Goal: Task Accomplishment & Management: Manage account settings

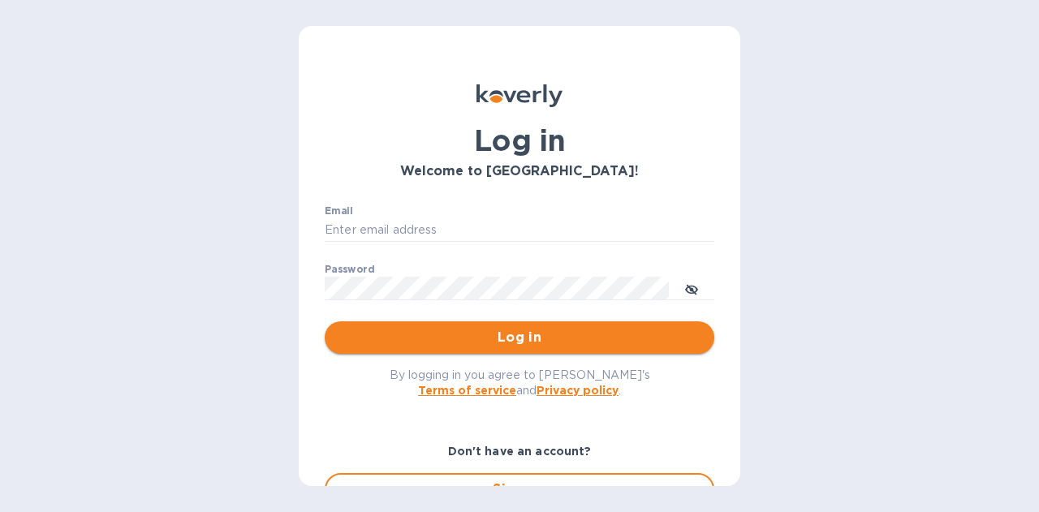
type input "[PERSON_NAME][EMAIL_ADDRESS][PERSON_NAME][DOMAIN_NAME]"
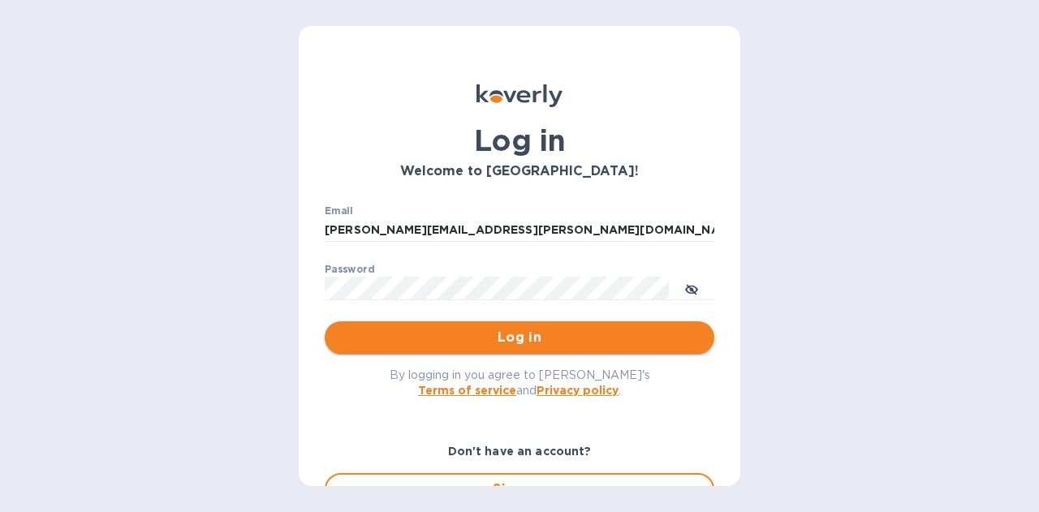
click at [562, 352] on button "Log in" at bounding box center [520, 338] width 390 height 32
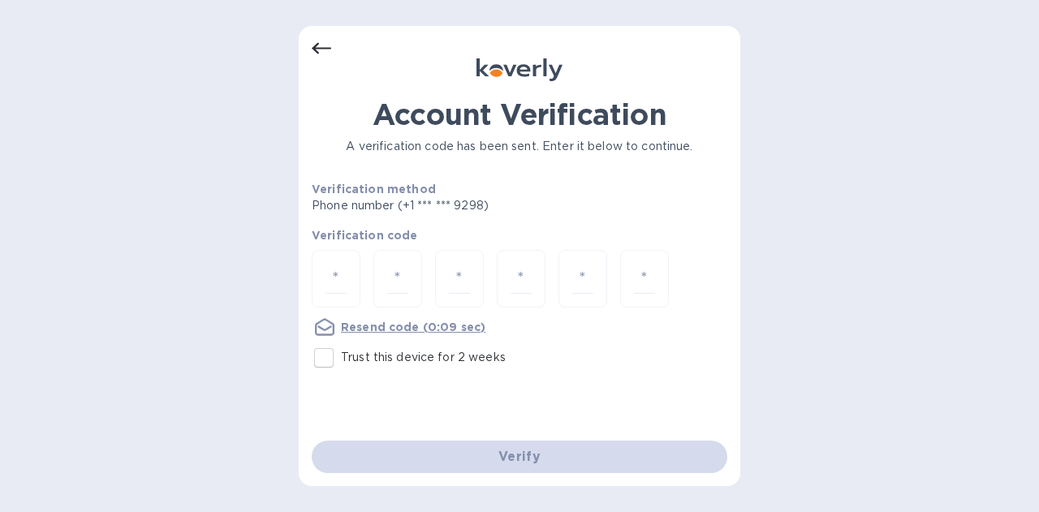
click at [362, 363] on p "Trust this device for 2 weeks" at bounding box center [423, 357] width 165 height 17
click at [341, 363] on input "Trust this device for 2 weeks" at bounding box center [324, 358] width 34 height 34
checkbox input "true"
click at [344, 284] on input "number" at bounding box center [336, 279] width 21 height 30
type input "7"
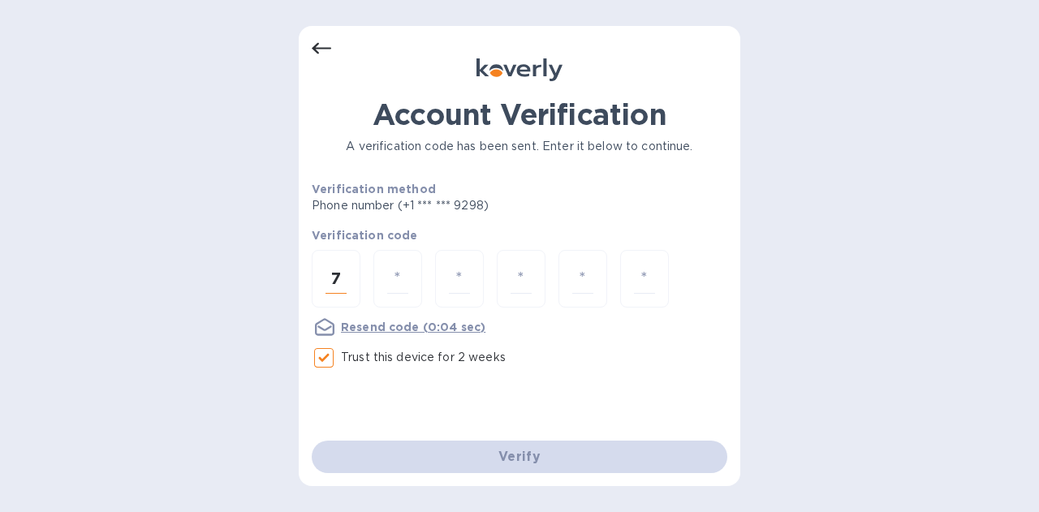
type input "0"
type input "9"
type input "2"
type input "1"
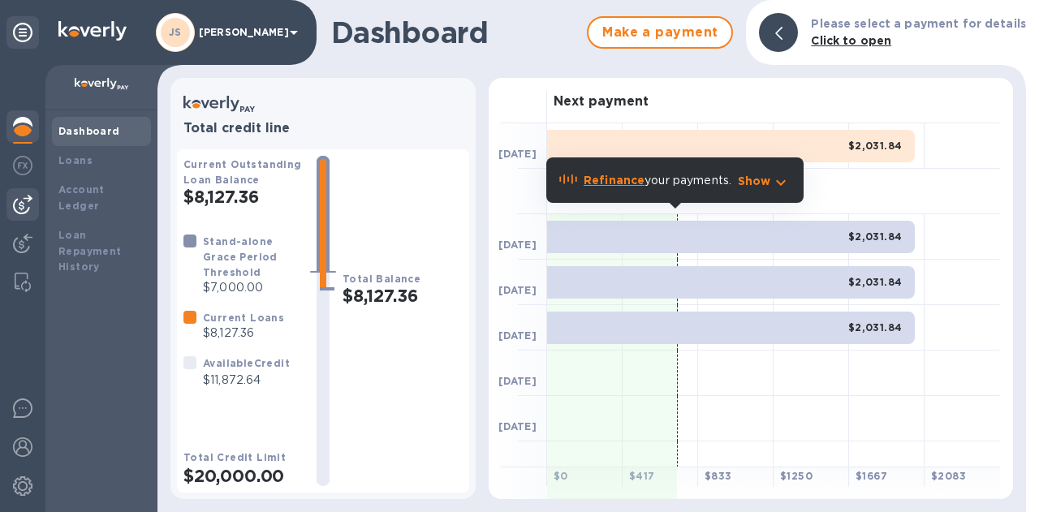
click at [28, 205] on img at bounding box center [22, 204] width 19 height 19
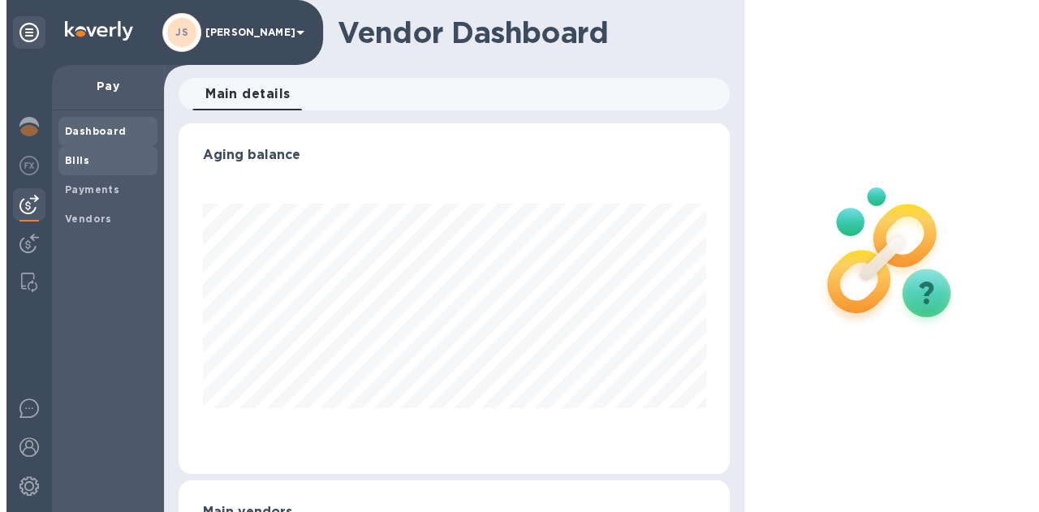
scroll to position [351, 544]
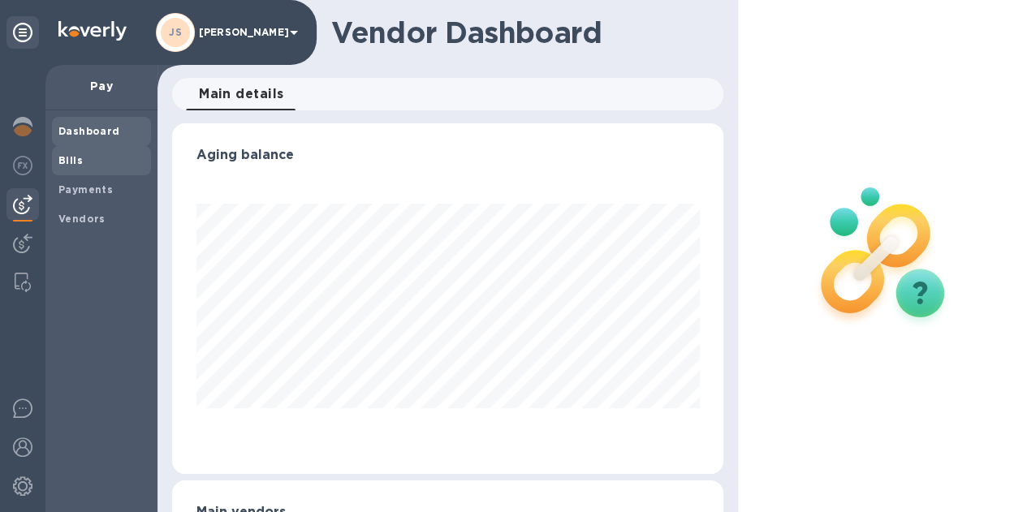
click at [93, 169] on div "Bills" at bounding box center [101, 160] width 99 height 29
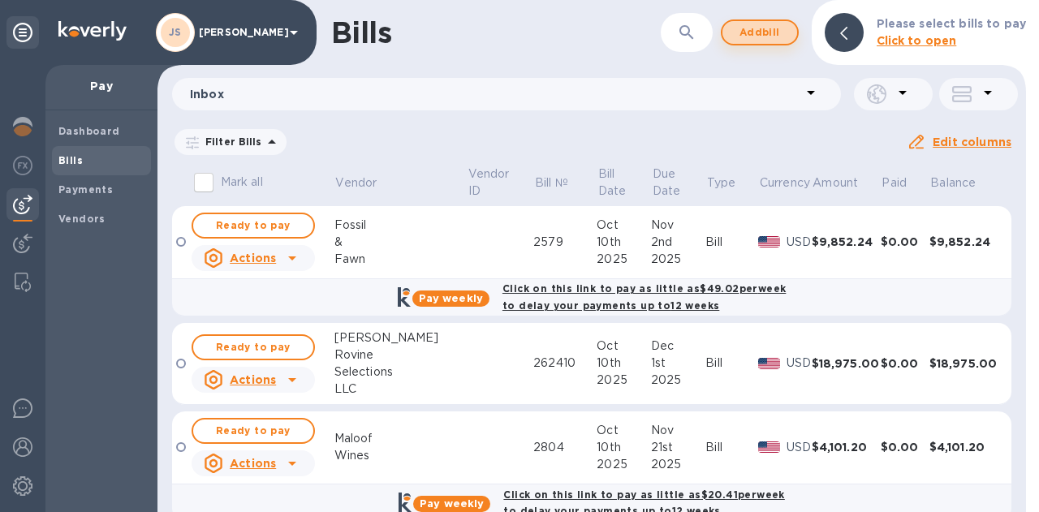
click at [776, 35] on span "Add bill" at bounding box center [760, 32] width 49 height 19
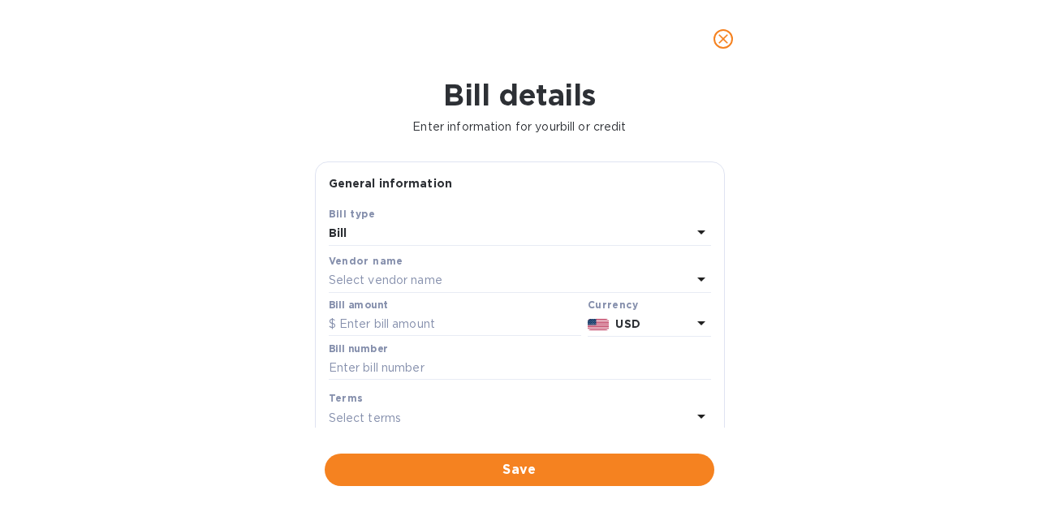
click at [444, 279] on div "Select vendor name" at bounding box center [510, 281] width 363 height 23
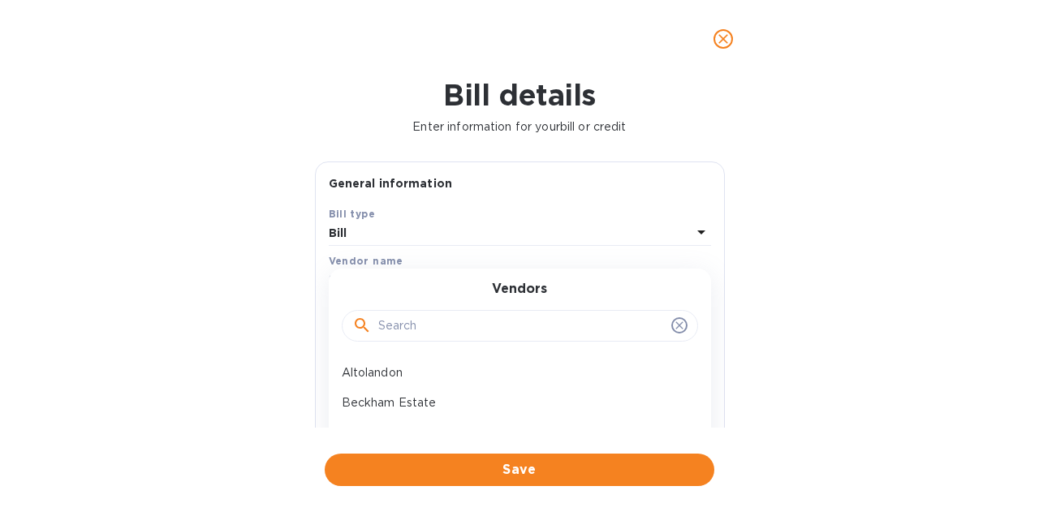
click at [398, 322] on input "text" at bounding box center [521, 326] width 287 height 24
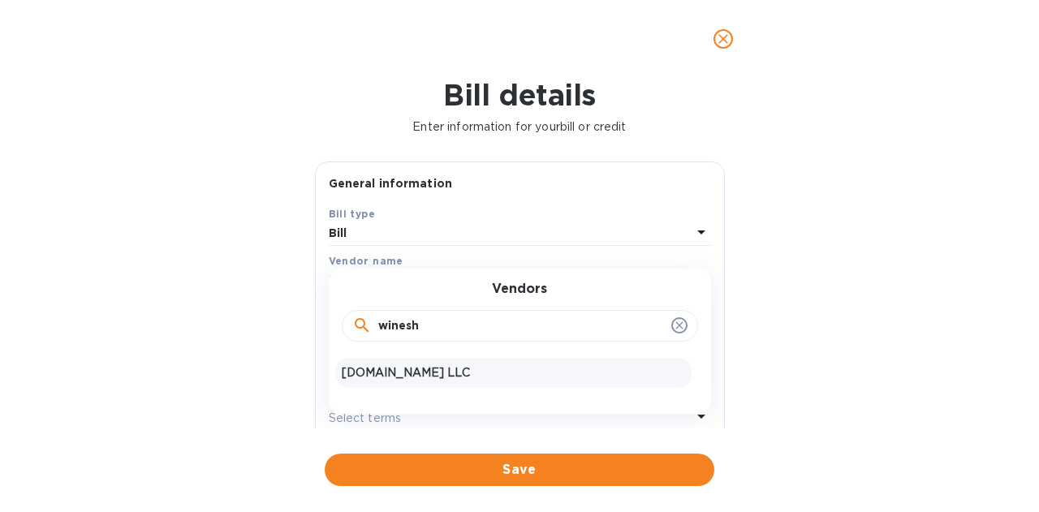
type input "winesh"
click at [425, 365] on p "Wineshipping.com LLC" at bounding box center [513, 373] width 343 height 17
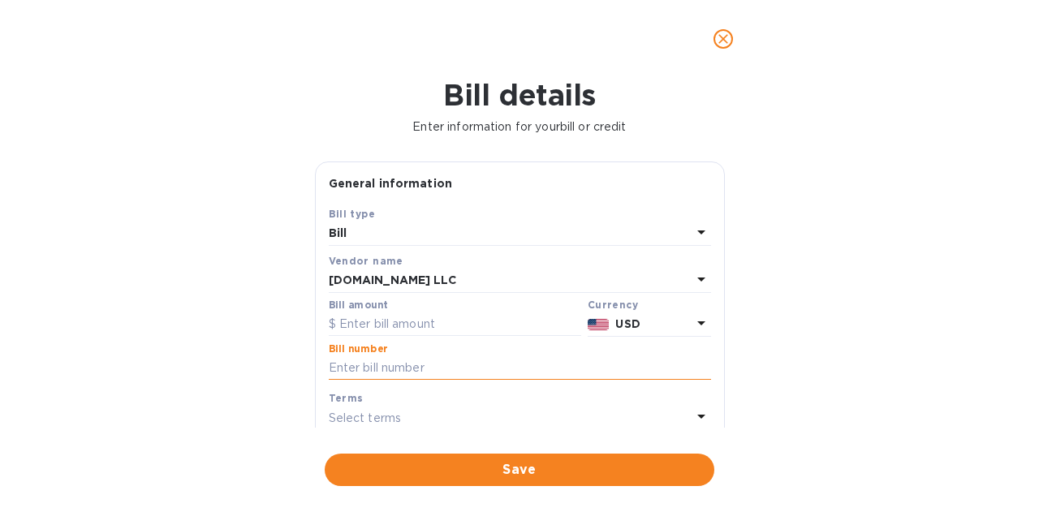
click at [450, 363] on input "text" at bounding box center [520, 368] width 382 height 24
paste input "FT-090944"
type input "FT-090944"
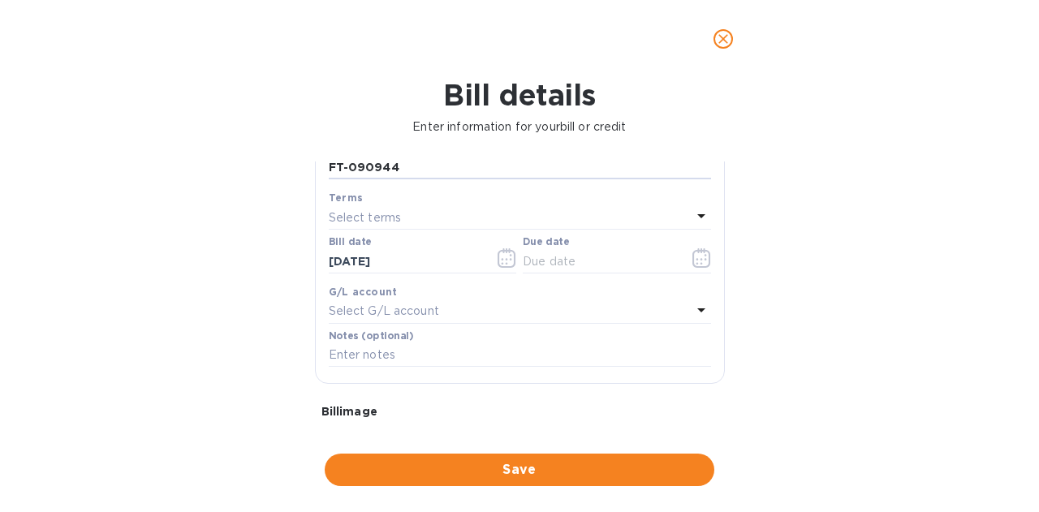
scroll to position [204, 0]
click at [639, 253] on input "text" at bounding box center [599, 258] width 153 height 24
click at [693, 254] on icon "button" at bounding box center [702, 254] width 19 height 19
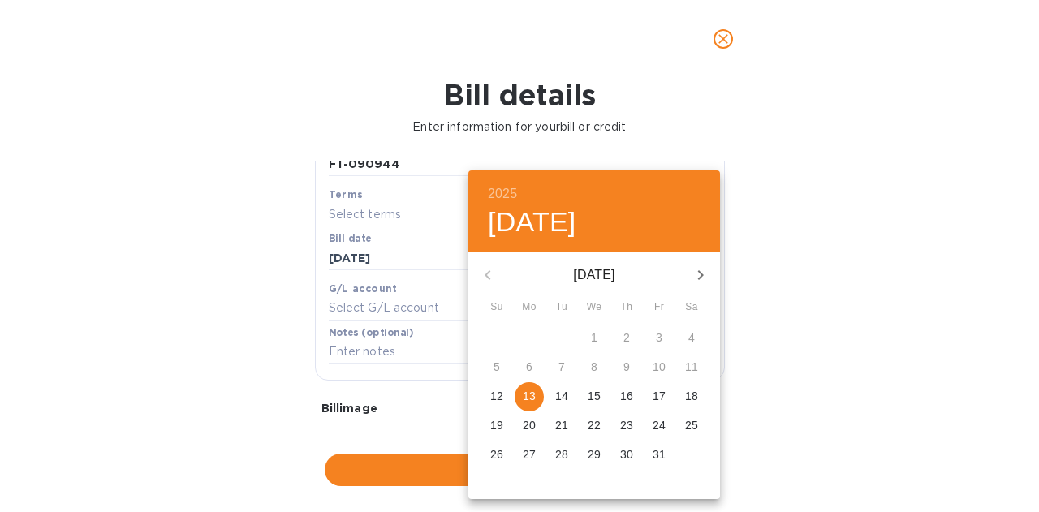
click at [570, 399] on span "14" at bounding box center [561, 396] width 29 height 16
type input "10/14/2025"
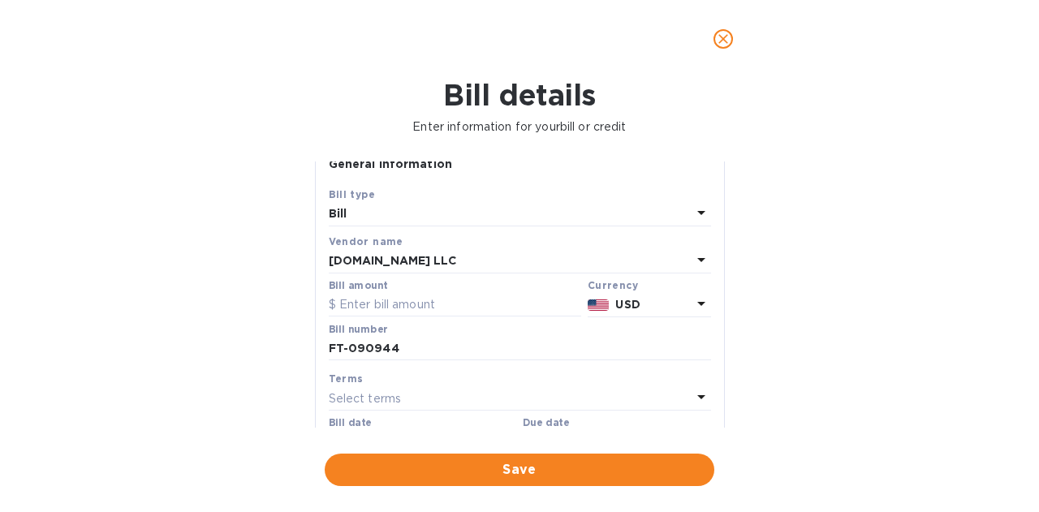
scroll to position [18, 0]
click at [391, 306] on input "text" at bounding box center [455, 307] width 253 height 24
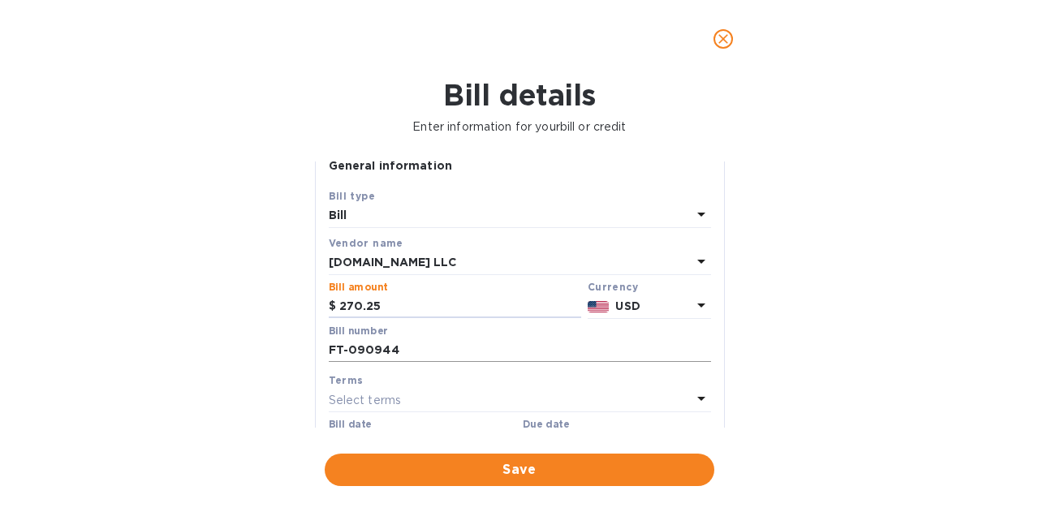
type input "270.25"
drag, startPoint x: 419, startPoint y: 355, endPoint x: 312, endPoint y: 338, distance: 108.5
click at [285, 337] on div "Bill details Enter information for your bill or credit General information Save…" at bounding box center [519, 295] width 1039 height 434
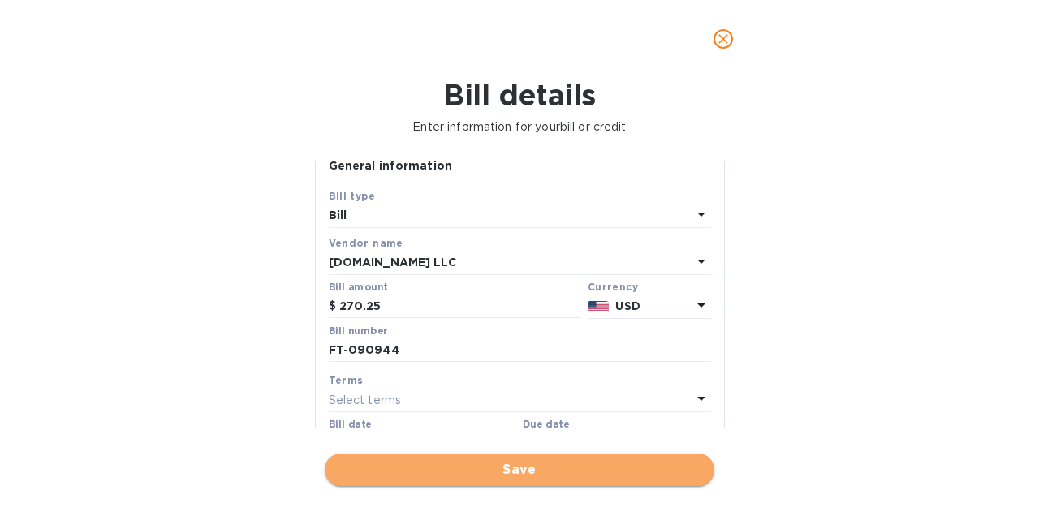
click at [576, 464] on span "Save" at bounding box center [520, 469] width 364 height 19
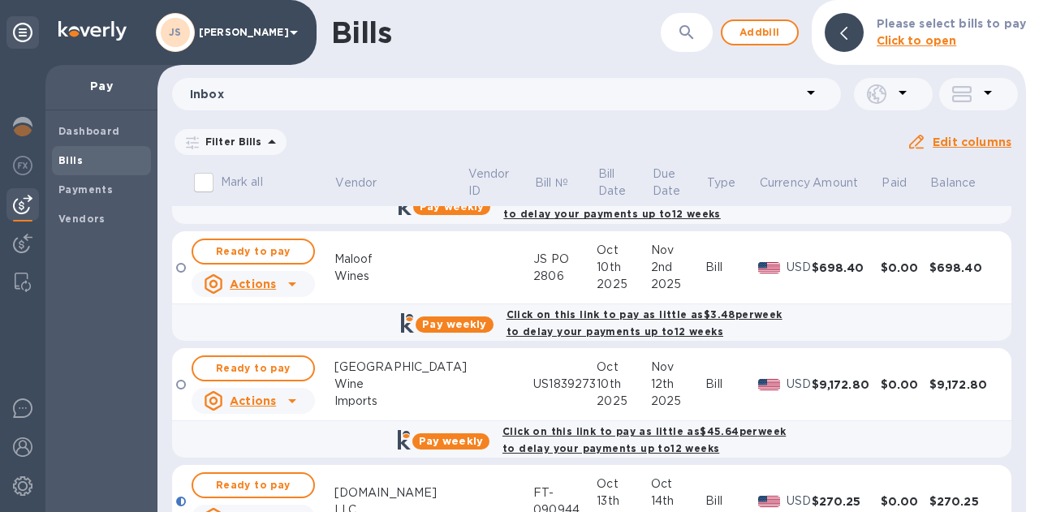
scroll to position [378, 0]
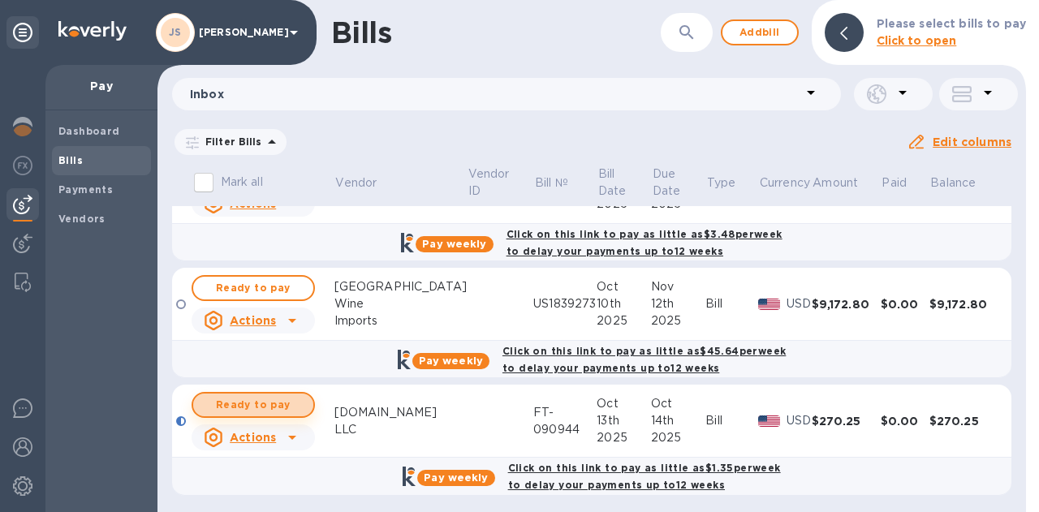
click at [273, 412] on button "Ready to pay" at bounding box center [253, 405] width 123 height 26
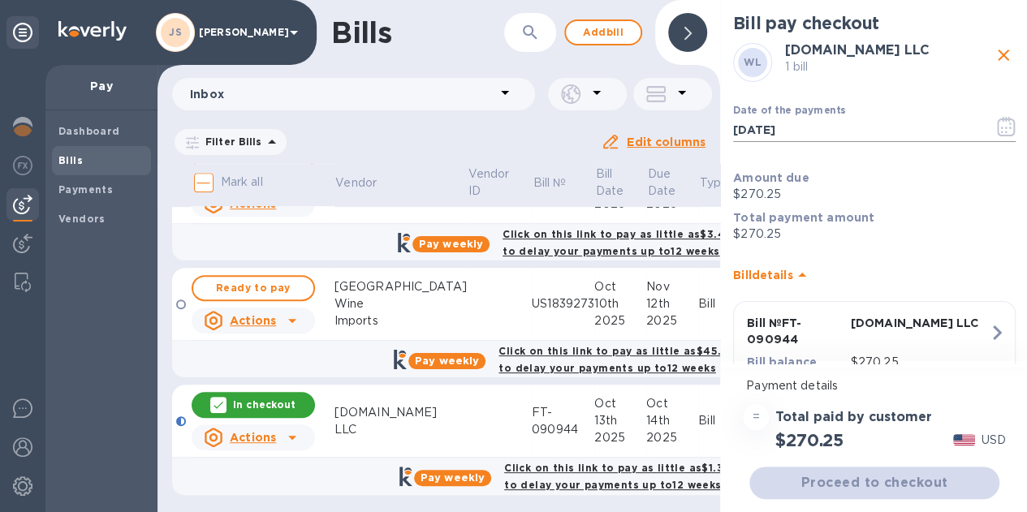
click at [997, 129] on icon "button" at bounding box center [1006, 126] width 19 height 19
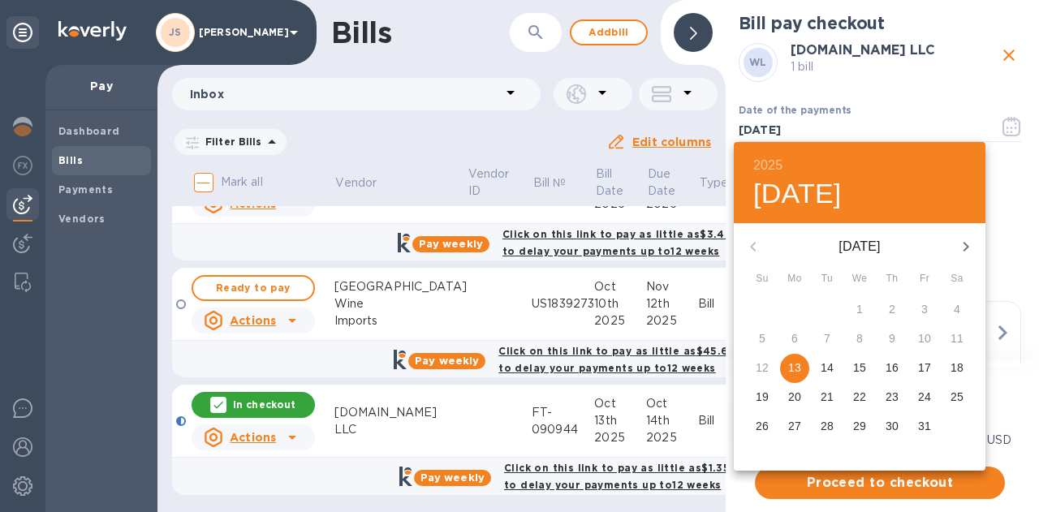
click at [831, 371] on p "14" at bounding box center [827, 368] width 13 height 16
type input "10/14/2025"
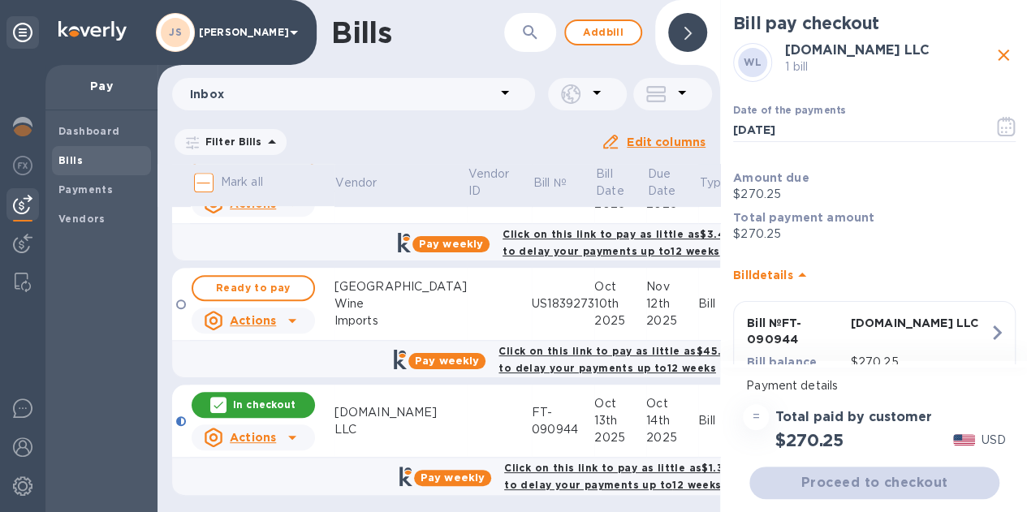
click at [873, 482] on div "Proceed to checkout" at bounding box center [874, 483] width 257 height 39
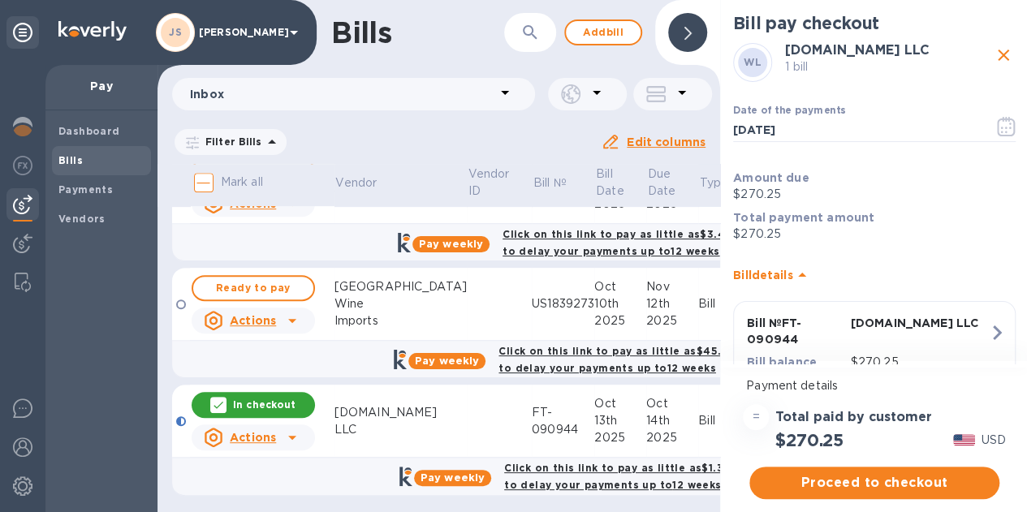
click at [873, 482] on span "Proceed to checkout" at bounding box center [874, 482] width 224 height 19
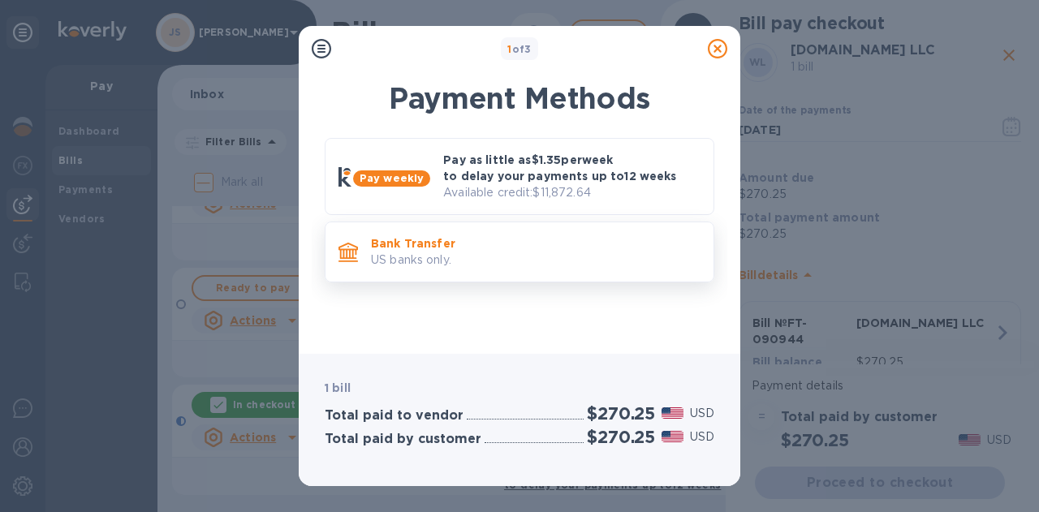
click at [621, 232] on div "Bank Transfer US banks only." at bounding box center [536, 252] width 343 height 46
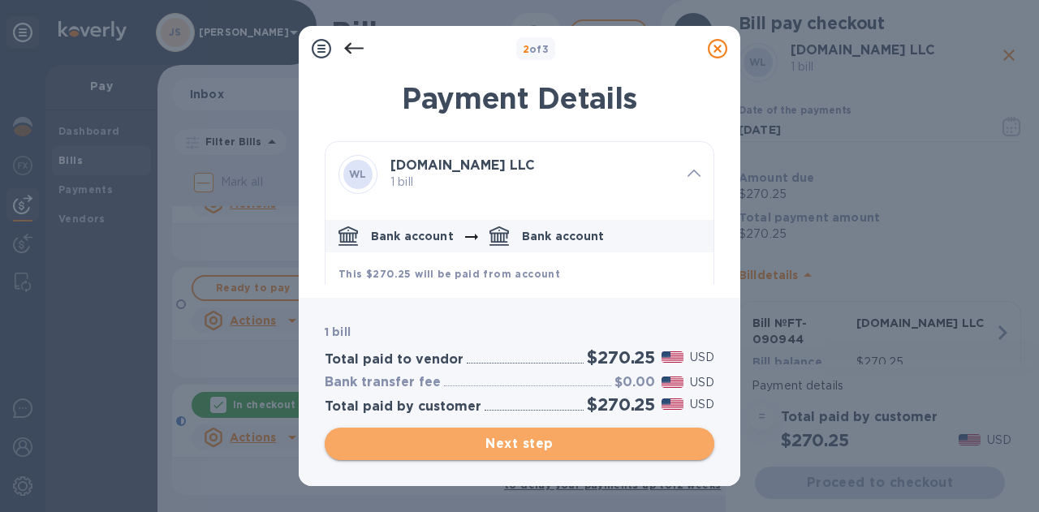
click at [601, 444] on span "Next step" at bounding box center [520, 443] width 364 height 19
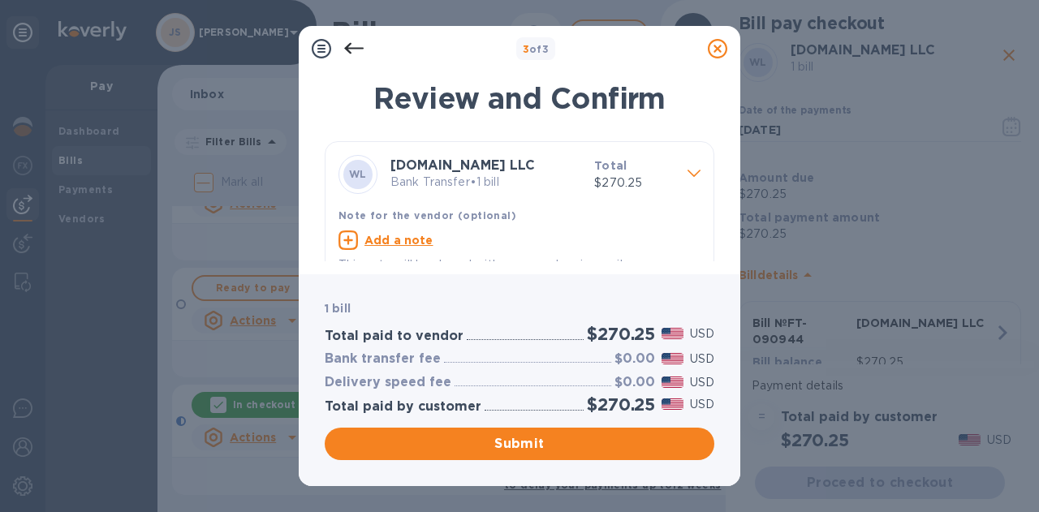
click at [416, 236] on u "Add a note" at bounding box center [399, 240] width 69 height 13
click at [404, 236] on textarea at bounding box center [507, 242] width 336 height 14
paste textarea "FT-090944"
type textarea "FT-090944"
click at [481, 433] on button "Submit" at bounding box center [520, 444] width 390 height 32
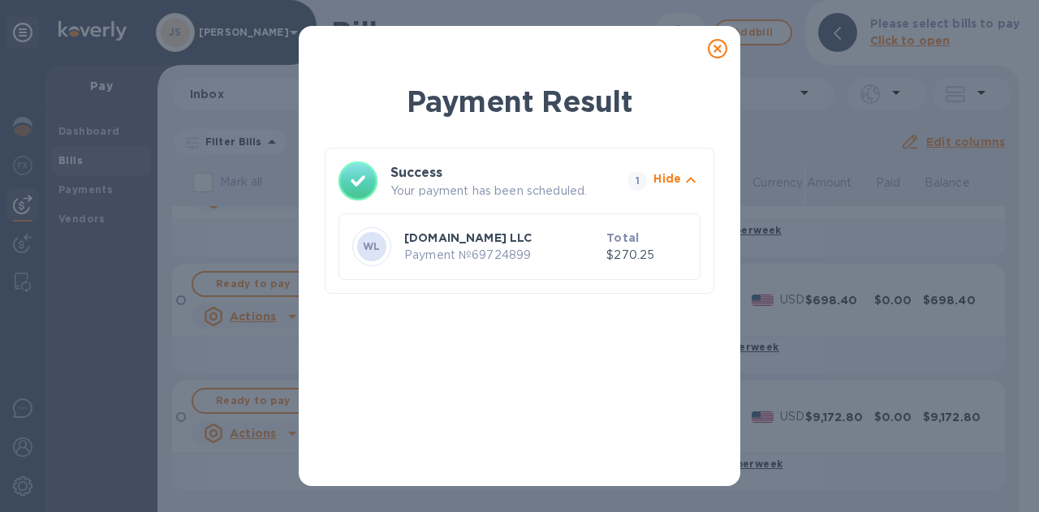
scroll to position [261, 0]
click at [719, 50] on icon at bounding box center [717, 48] width 19 height 19
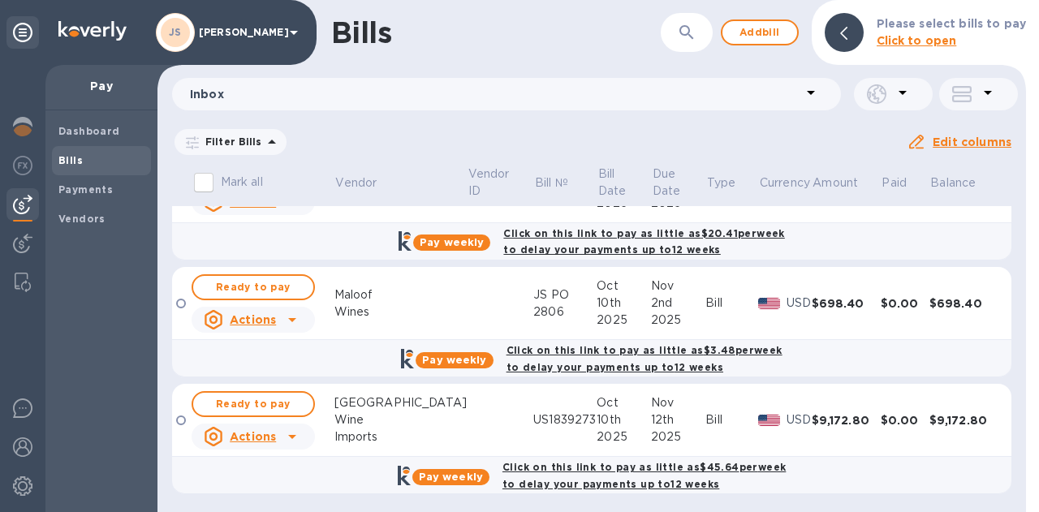
scroll to position [0, 0]
